Goal: Task Accomplishment & Management: Use online tool/utility

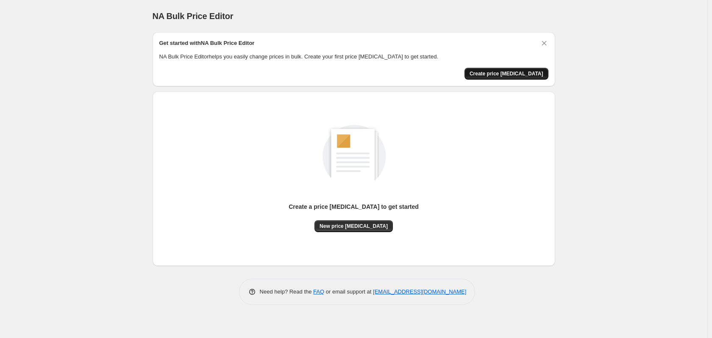
click at [521, 75] on span "Create price change job" at bounding box center [506, 73] width 74 height 7
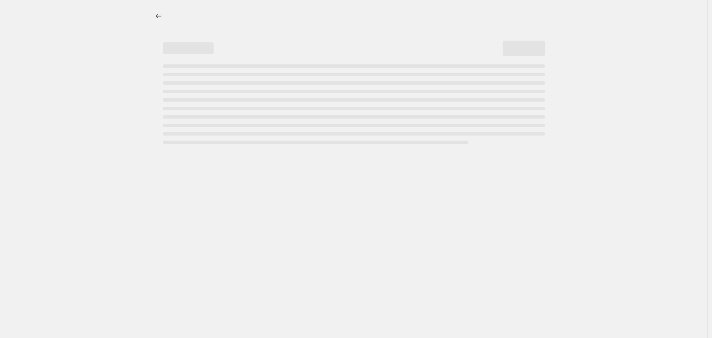
select select "percentage"
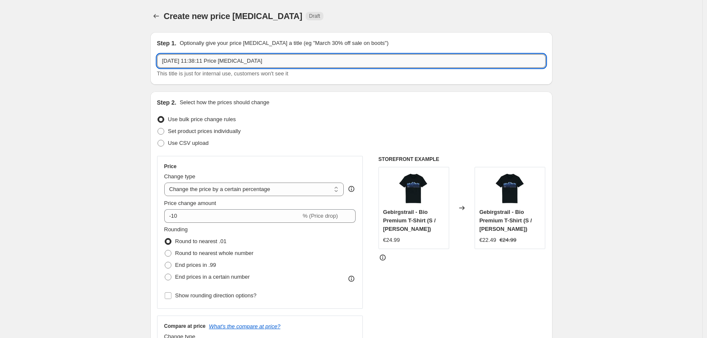
click at [274, 62] on input "25. Sept. 2025, 11:38:11 Price change job" at bounding box center [351, 61] width 389 height 14
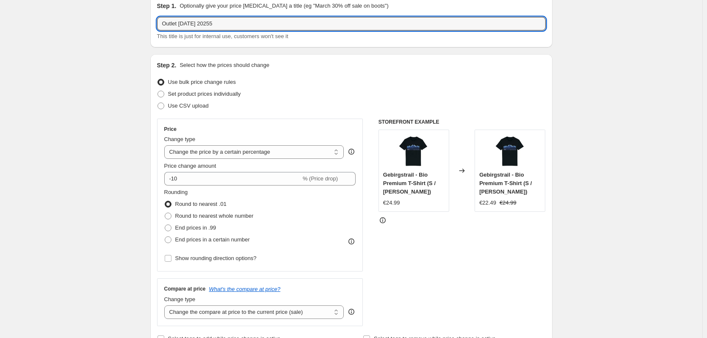
scroll to position [42, 0]
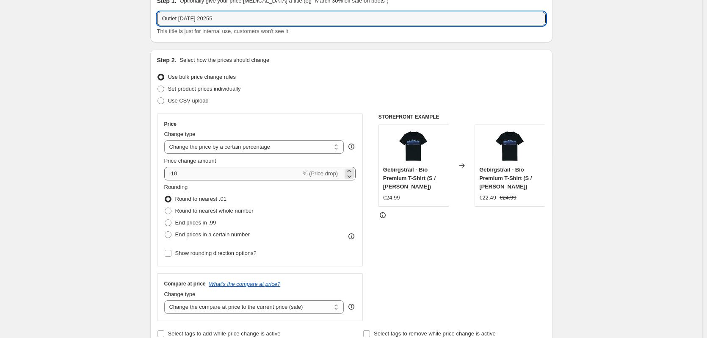
type input "Outlet 30 Sep25 20255"
click at [227, 173] on input "-10" at bounding box center [232, 174] width 137 height 14
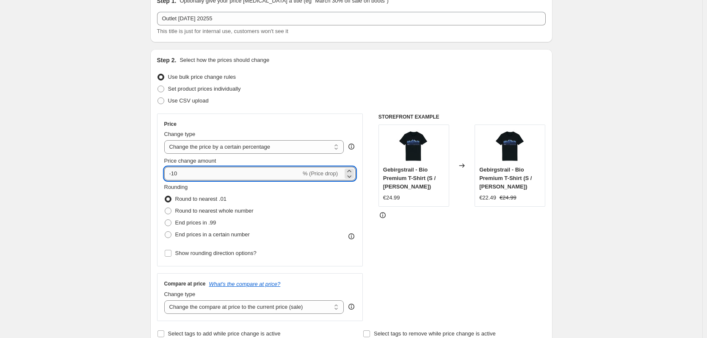
click at [183, 172] on input "-10" at bounding box center [232, 174] width 137 height 14
type input "-1"
click at [183, 175] on input "-30" at bounding box center [232, 174] width 137 height 14
type input "-3"
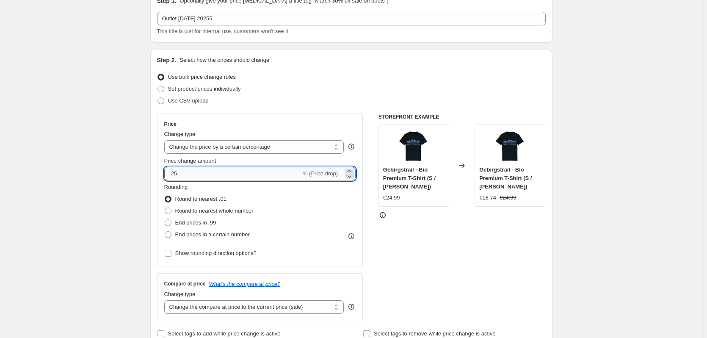
click at [186, 175] on input "-25" at bounding box center [232, 174] width 137 height 14
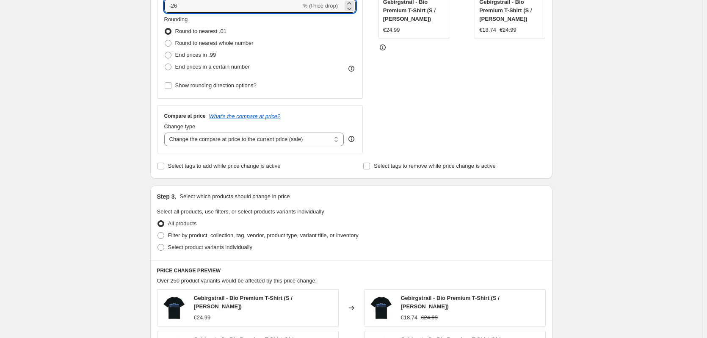
scroll to position [212, 0]
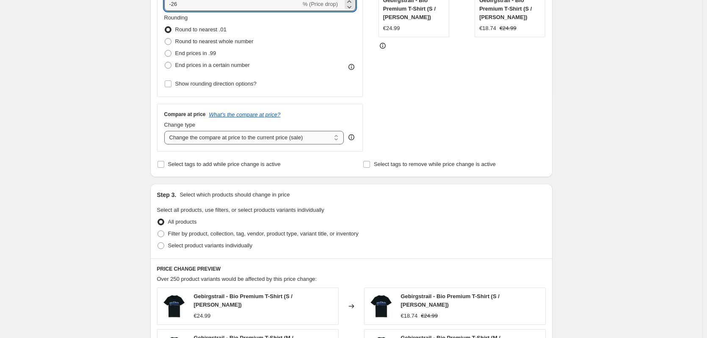
type input "-26"
click at [322, 138] on select "Change the compare at price to the current price (sale) Change the compare at p…" at bounding box center [254, 138] width 180 height 14
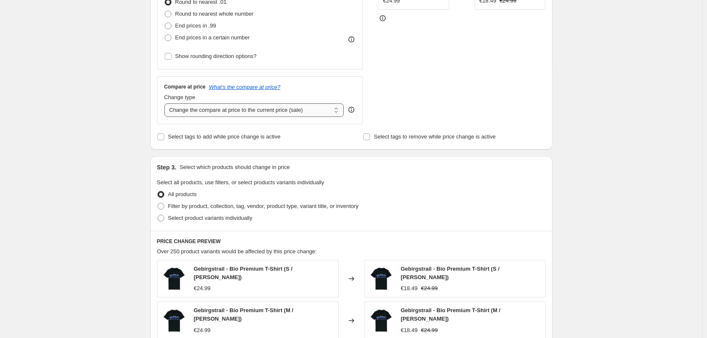
scroll to position [254, 0]
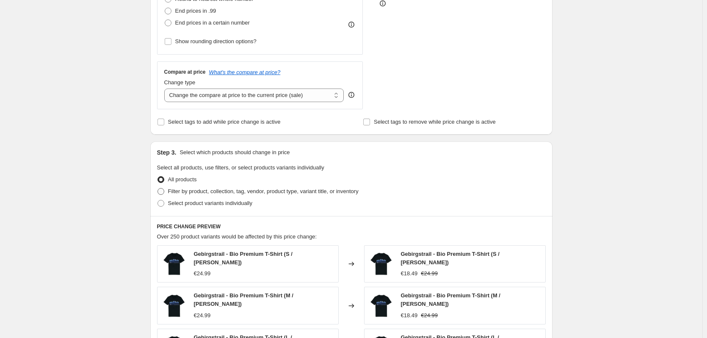
click at [227, 190] on span "Filter by product, collection, tag, vendor, product type, variant title, or inv…" at bounding box center [263, 191] width 191 height 6
click at [158, 189] on input "Filter by product, collection, tag, vendor, product type, variant title, or inv…" at bounding box center [158, 188] width 0 height 0
radio input "true"
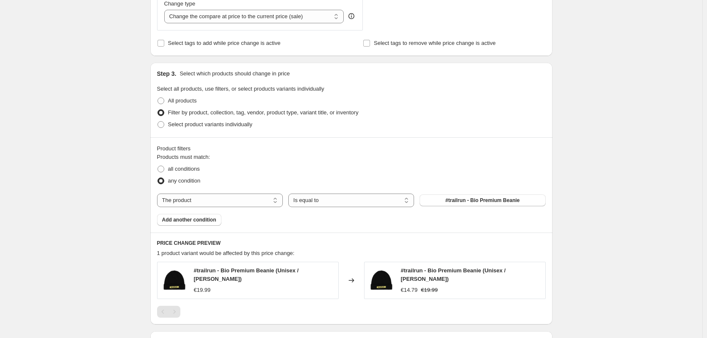
scroll to position [339, 0]
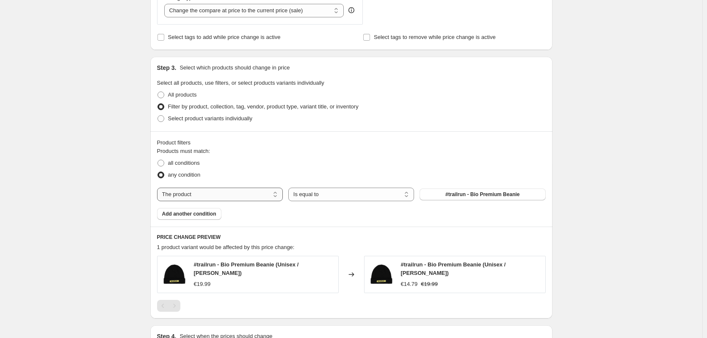
click at [193, 193] on select "The product The product's collection The product's tag The product's vendor The…" at bounding box center [220, 195] width 126 height 14
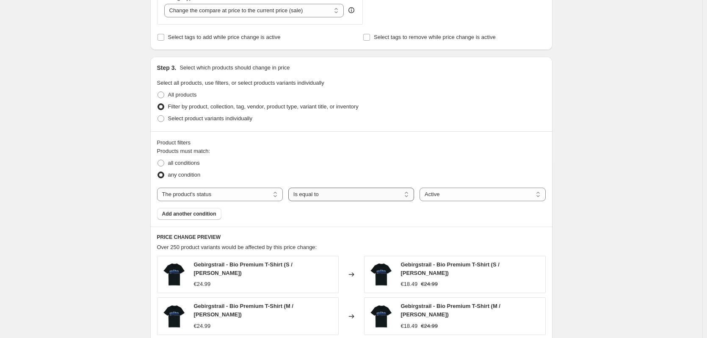
click at [368, 196] on select "Is equal to Is not equal to" at bounding box center [352, 195] width 126 height 14
click at [236, 195] on select "The product The product's collection The product's tag The product's vendor The…" at bounding box center [220, 195] width 126 height 14
select select "inventory_quantity"
click at [346, 196] on select "Is equal to Is not equal to Is greater than Is less than" at bounding box center [352, 195] width 126 height 14
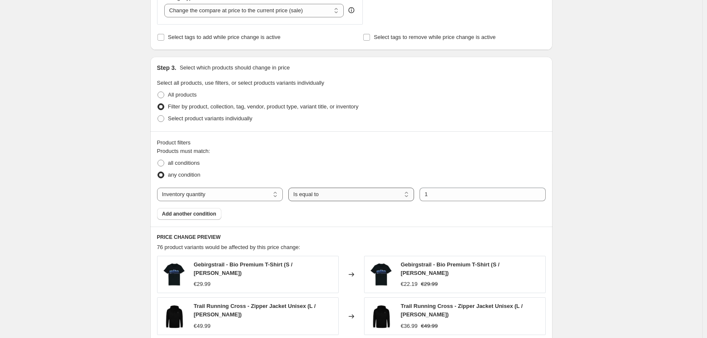
click at [346, 196] on select "Is equal to Is not equal to Is greater than Is less than" at bounding box center [352, 195] width 126 height 14
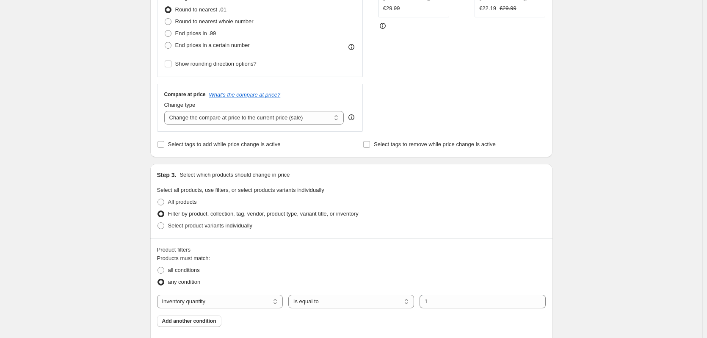
scroll to position [231, 0]
click at [272, 118] on select "Change the compare at price to the current price (sale) Change the compare at p…" at bounding box center [254, 118] width 180 height 14
click at [119, 128] on div "Create new price change job. This page is ready Create new price change job Dra…" at bounding box center [351, 247] width 703 height 956
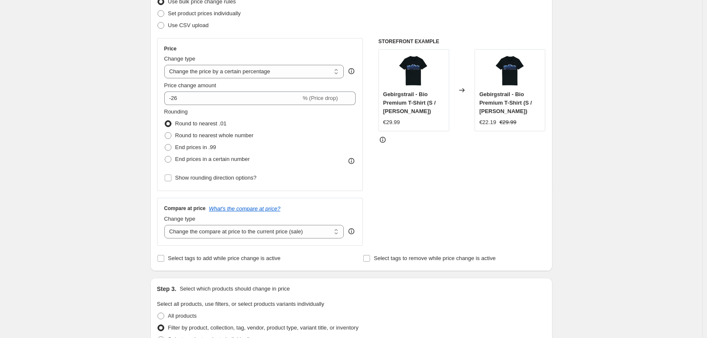
scroll to position [127, 0]
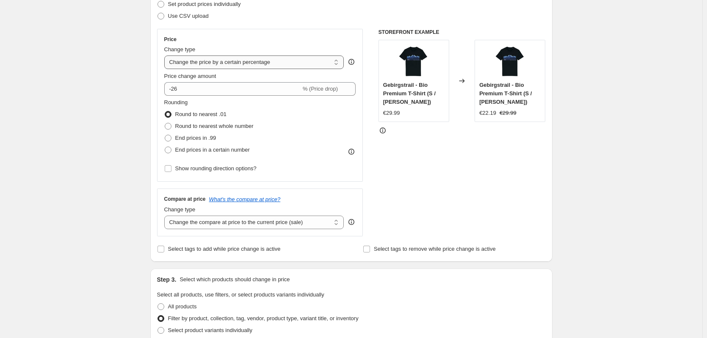
click at [288, 64] on select "Change the price to a certain amount Change the price by a certain amount Chang…" at bounding box center [254, 62] width 180 height 14
click at [477, 191] on div "STOREFRONT EXAMPLE Gebirgstrail - Bio Premium T-Shirt (S / Schwarz) €29.99 Chan…" at bounding box center [462, 133] width 167 height 208
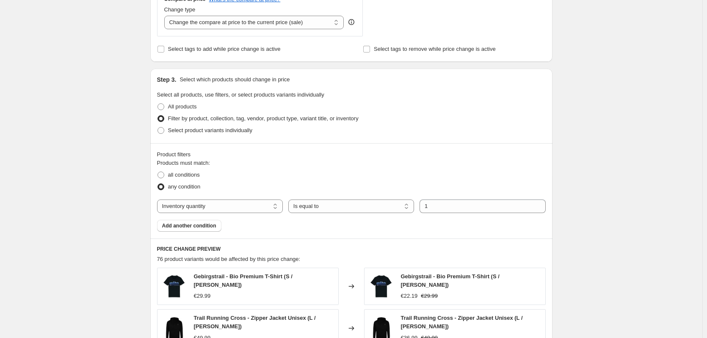
scroll to position [339, 0]
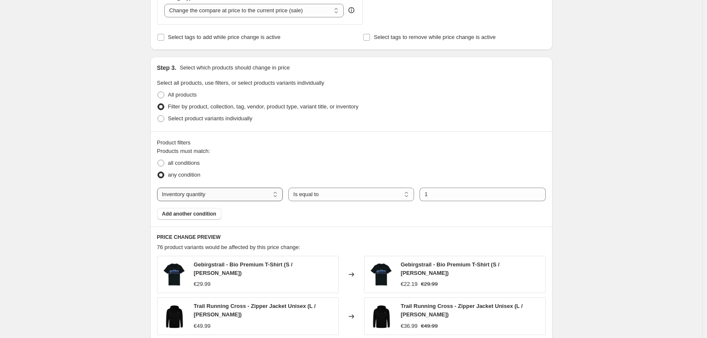
click at [230, 197] on select "The product The product's collection The product's tag The product's vendor The…" at bounding box center [220, 195] width 126 height 14
click at [276, 133] on div "Product filters Products must match: all conditions any condition The product T…" at bounding box center [351, 178] width 402 height 95
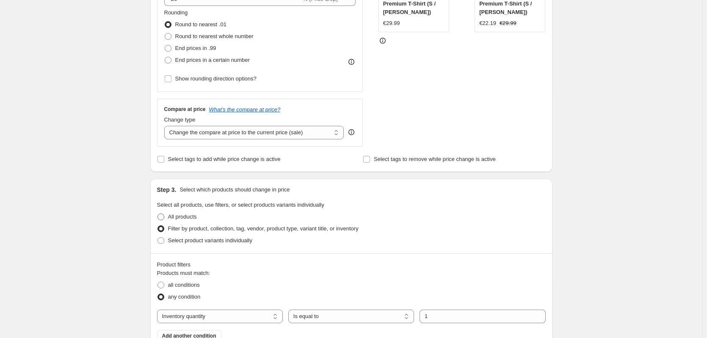
scroll to position [169, 0]
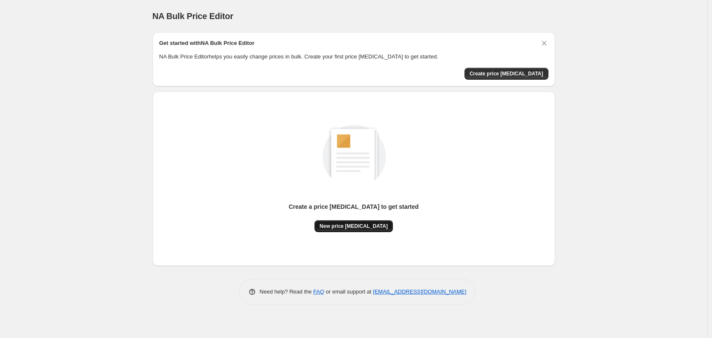
click at [367, 226] on span "New price change job" at bounding box center [353, 226] width 68 height 7
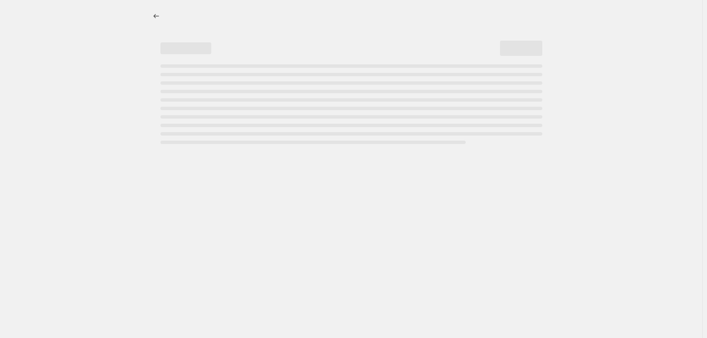
select select "percentage"
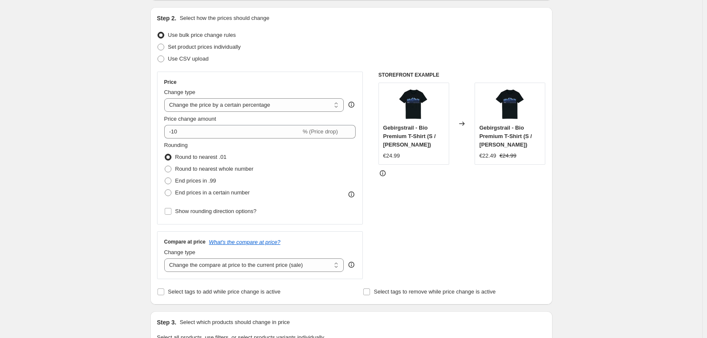
scroll to position [85, 0]
click at [220, 47] on span "Set product prices individually" at bounding box center [204, 46] width 73 height 6
click at [158, 44] on input "Set product prices individually" at bounding box center [158, 43] width 0 height 0
radio input "true"
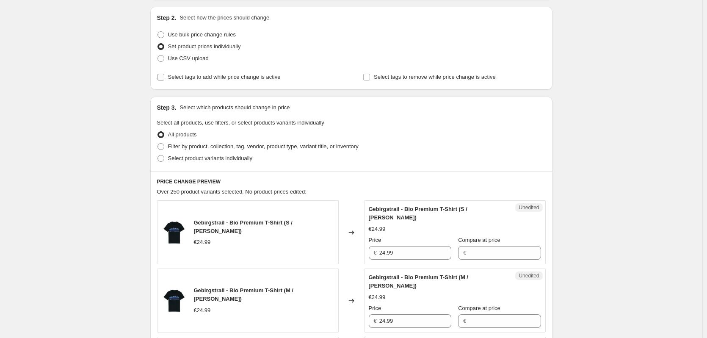
click at [215, 75] on span "Select tags to add while price change is active" at bounding box center [224, 77] width 113 height 6
click at [164, 75] on input "Select tags to add while price change is active" at bounding box center [161, 77] width 7 height 7
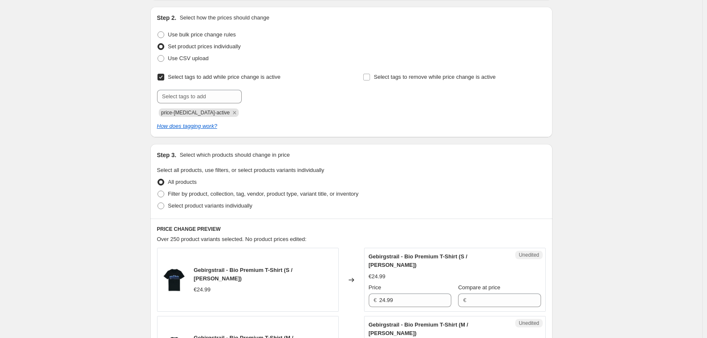
click at [215, 75] on span "Select tags to add while price change is active" at bounding box center [224, 77] width 113 height 6
click at [164, 75] on input "Select tags to add while price change is active" at bounding box center [161, 77] width 7 height 7
checkbox input "false"
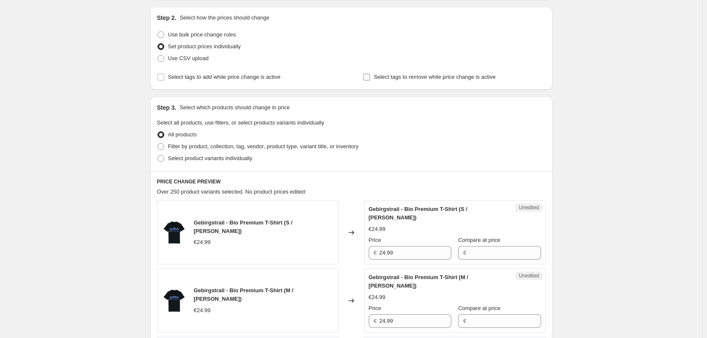
click at [402, 78] on span "Select tags to remove while price change is active" at bounding box center [435, 77] width 122 height 6
click at [370, 78] on input "Select tags to remove while price change is active" at bounding box center [366, 77] width 7 height 7
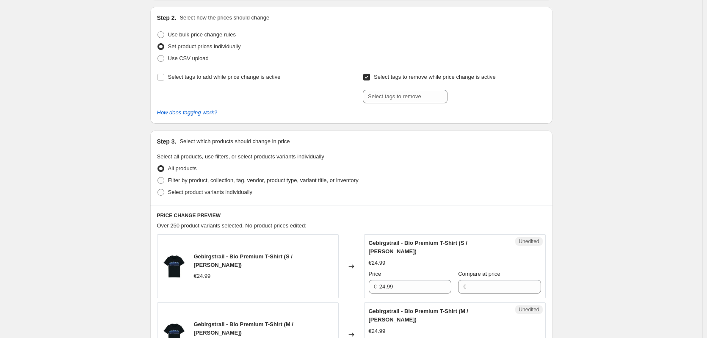
click at [402, 78] on span "Select tags to remove while price change is active" at bounding box center [435, 77] width 122 height 6
click at [370, 78] on input "Select tags to remove while price change is active" at bounding box center [366, 77] width 7 height 7
checkbox input "false"
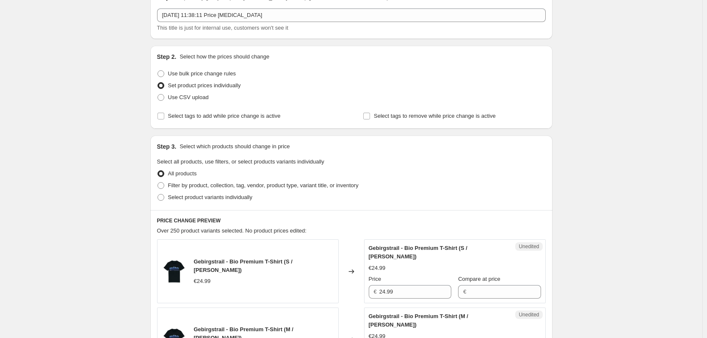
scroll to position [0, 0]
